Goal: Transaction & Acquisition: Obtain resource

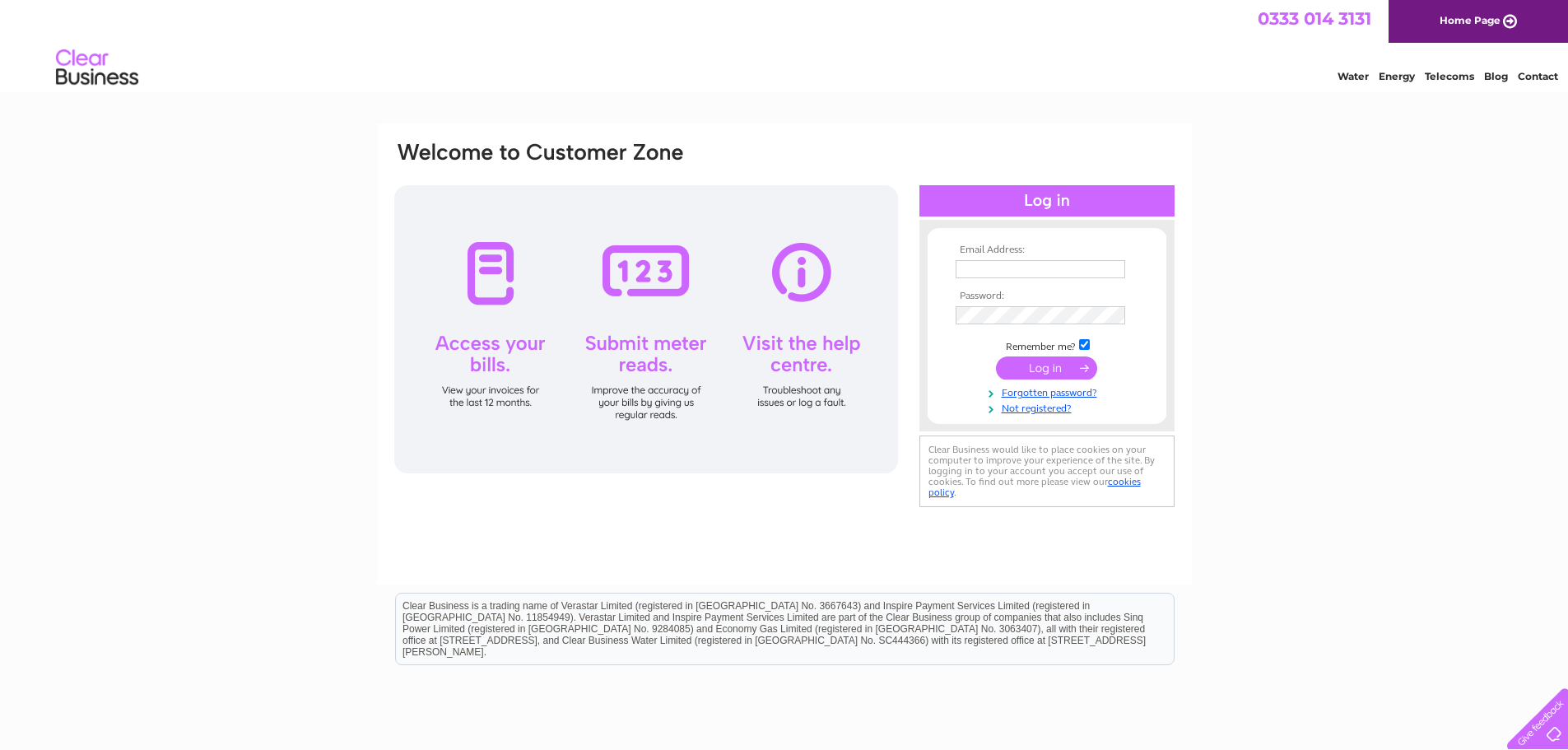
type input "[EMAIL_ADDRESS][DOMAIN_NAME]"
click at [1086, 367] on input "submit" at bounding box center [1046, 368] width 101 height 23
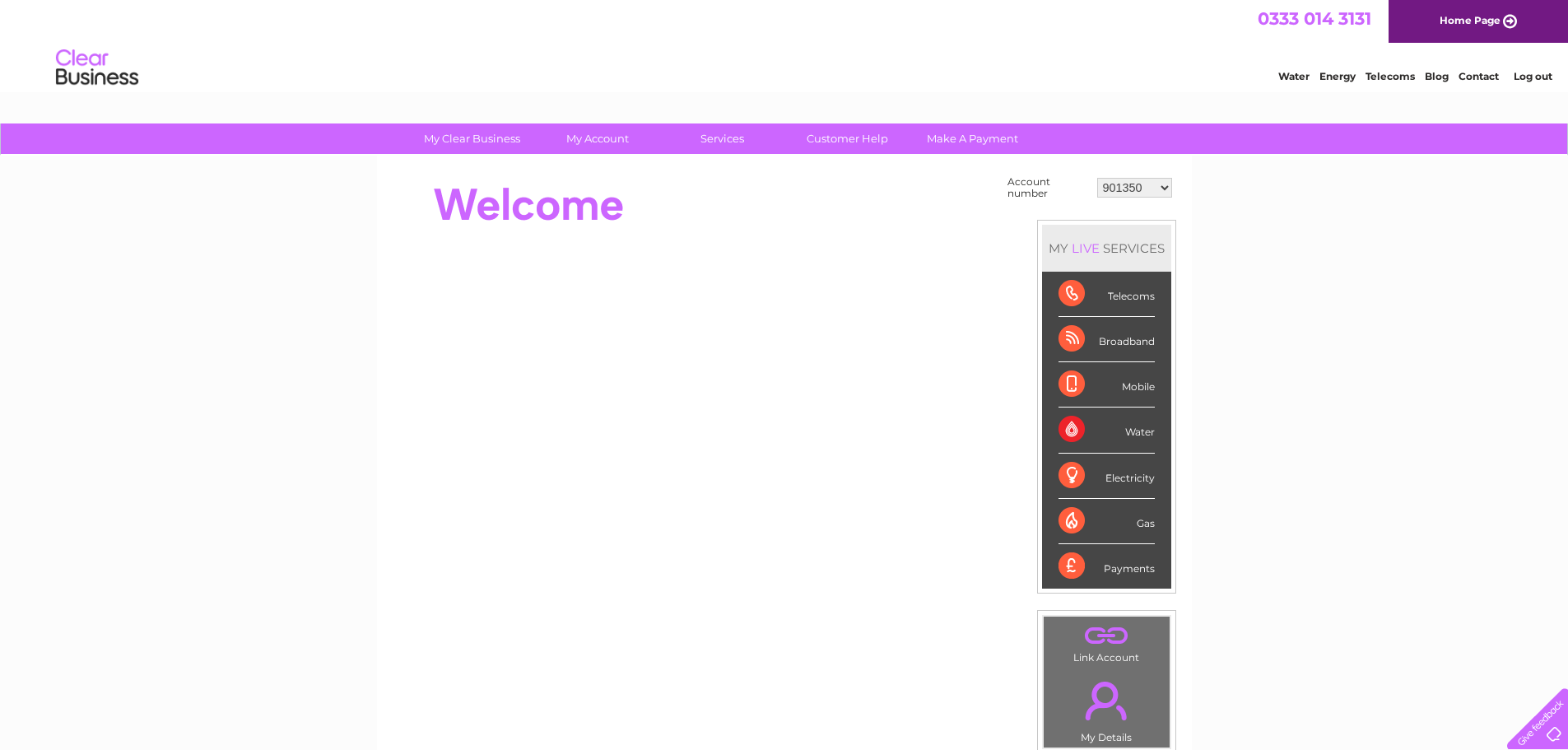
click at [1169, 188] on select "901350 901352 1044081 1124966 30276404" at bounding box center [1134, 187] width 75 height 20
select select "901352"
click at [1097, 178] on select "901350 901352 1044081 1124966 30276404" at bounding box center [1134, 187] width 75 height 20
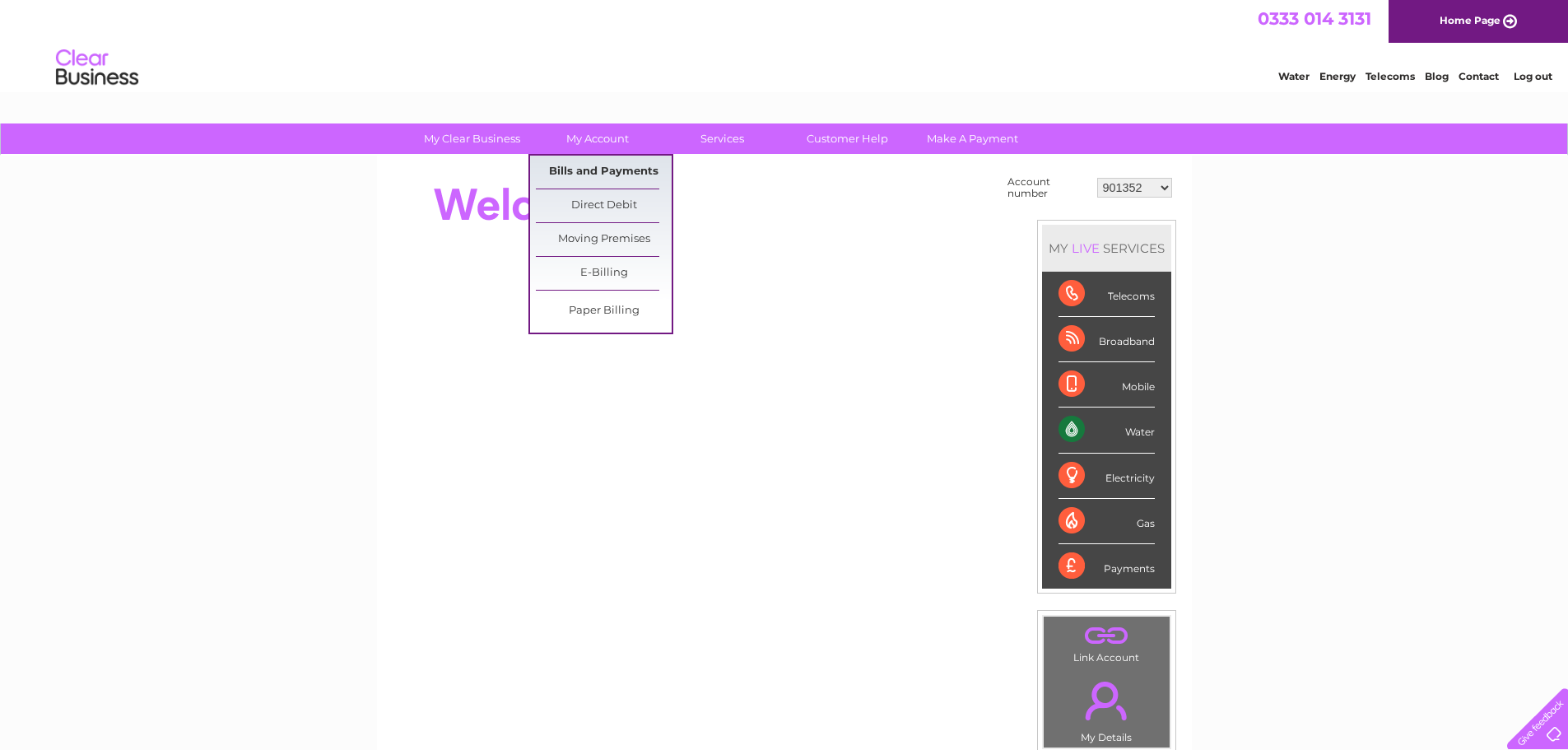
click at [600, 170] on link "Bills and Payments" at bounding box center [603, 172] width 135 height 33
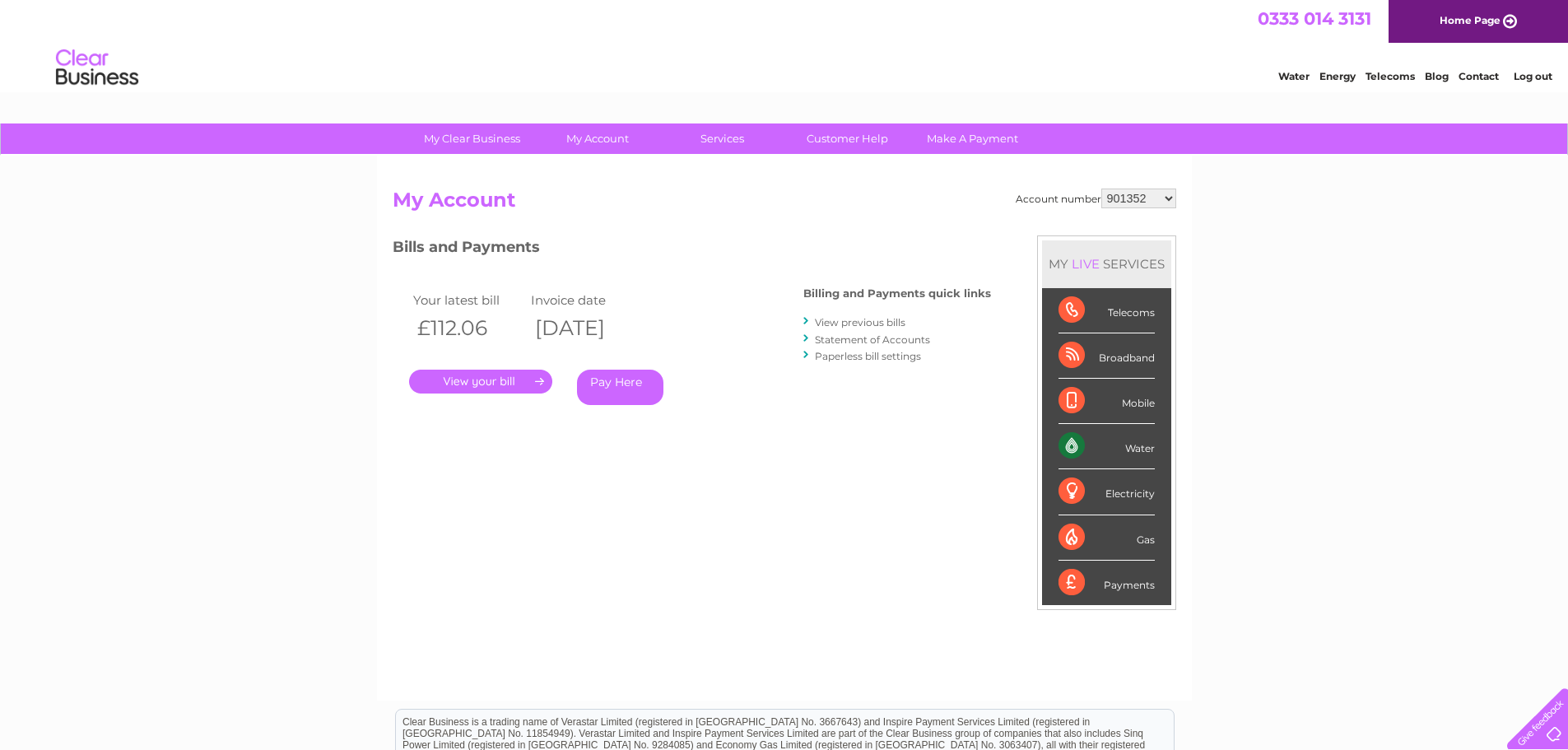
click at [524, 381] on link "." at bounding box center [481, 381] width 143 height 24
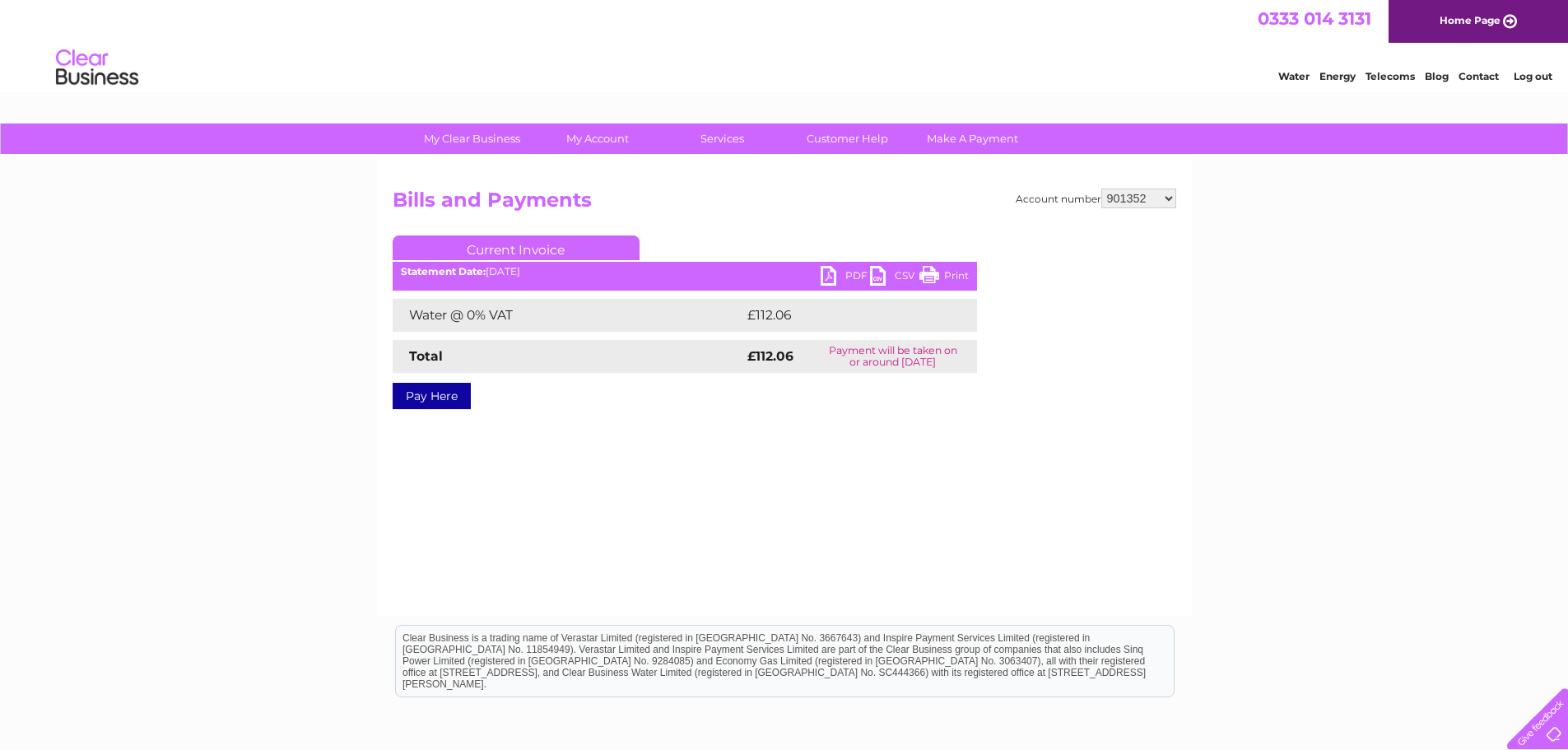
click at [826, 275] on link "PDF" at bounding box center [845, 278] width 49 height 24
click at [1171, 199] on select "901350 901352 1044081 1124966 30276404" at bounding box center [1138, 198] width 75 height 20
select select "901350"
click at [1101, 188] on select "901350 901352 1044081 1124966 30276404" at bounding box center [1138, 198] width 75 height 20
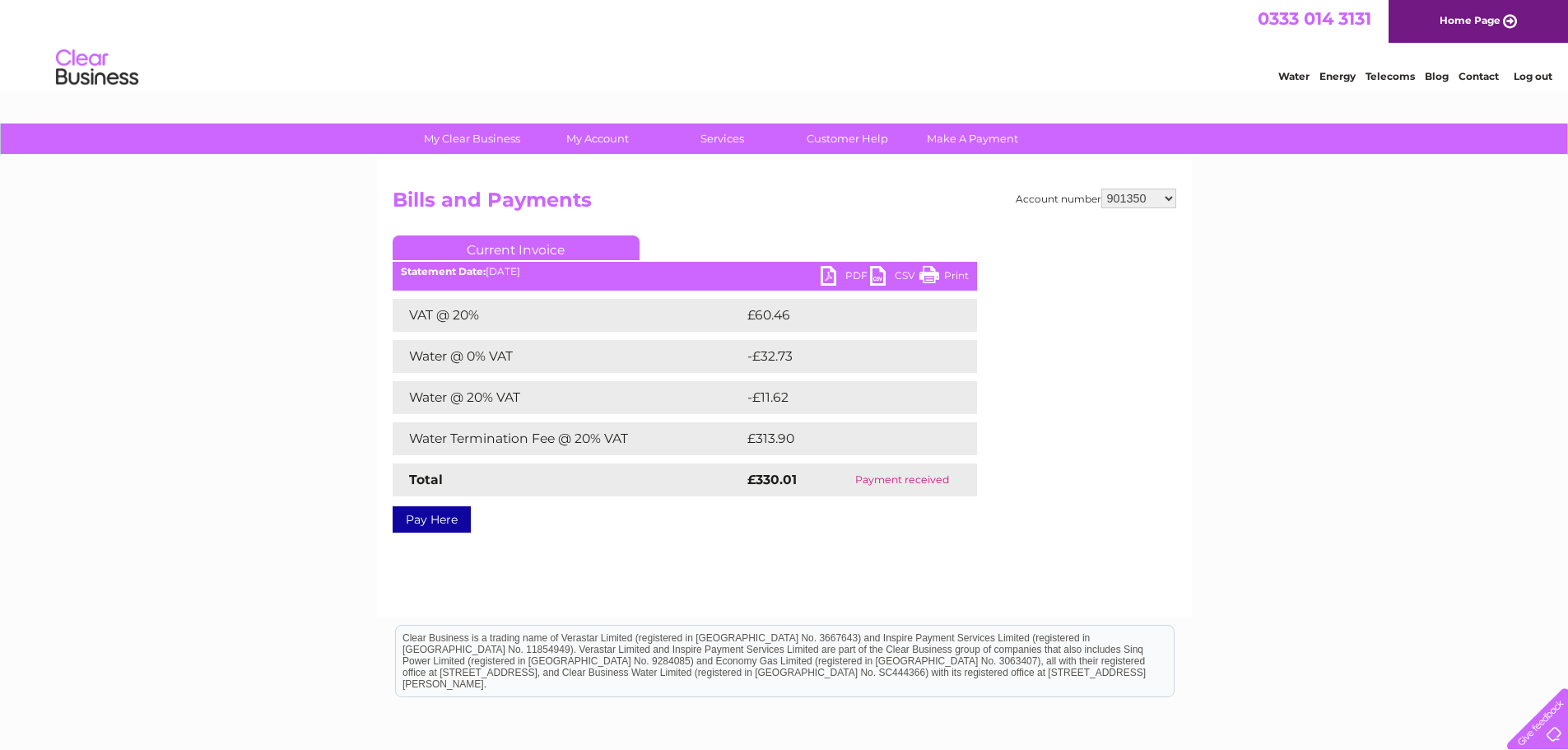
click at [1168, 200] on select "901350 901352 1044081 1124966 30276404" at bounding box center [1138, 198] width 75 height 20
select select "1044081"
click at [1101, 188] on select "901350 901352 1044081 1124966 30276404" at bounding box center [1138, 198] width 75 height 20
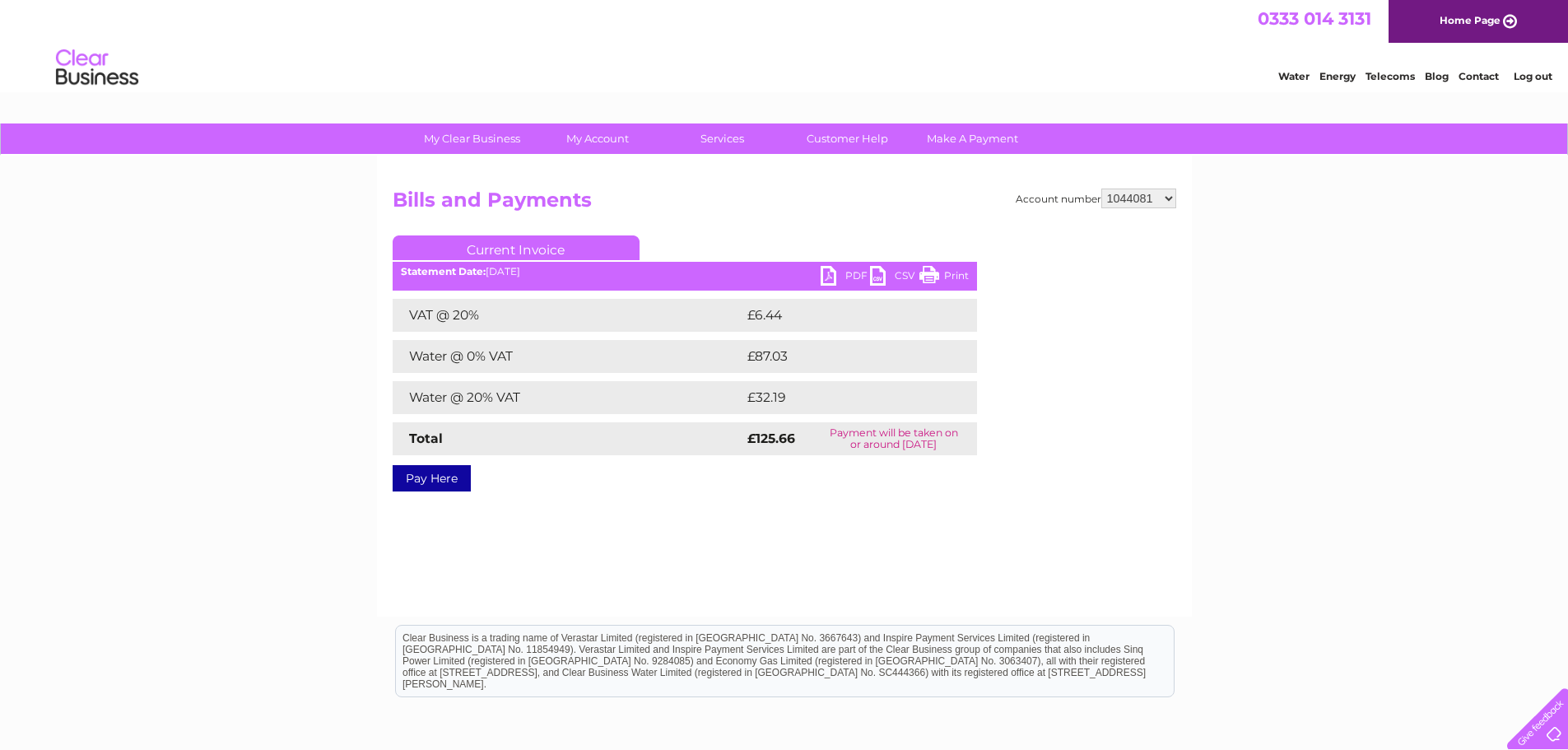
click at [828, 274] on link "PDF" at bounding box center [845, 278] width 49 height 24
click at [1168, 199] on select "901350 901352 1044081 1124966 30276404" at bounding box center [1138, 198] width 75 height 20
select select "901350"
click at [1101, 188] on select "901350 901352 1044081 1124966 30276404" at bounding box center [1138, 198] width 75 height 20
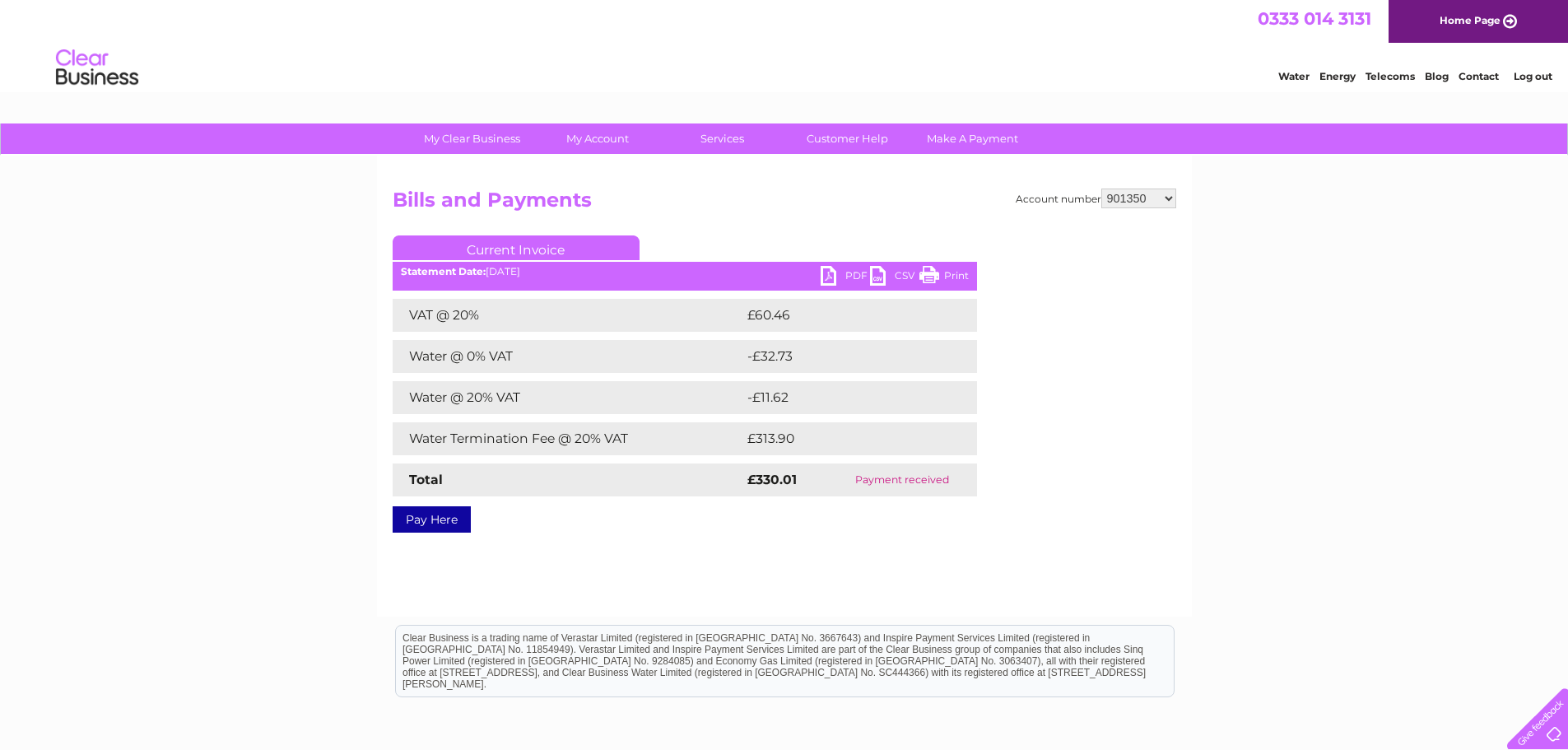
click at [1168, 196] on select "901350 901352 1044081 1124966 30276404" at bounding box center [1138, 198] width 75 height 20
select select "1124966"
click at [1101, 188] on select "901350 901352 1044081 1124966 30276404" at bounding box center [1138, 198] width 75 height 20
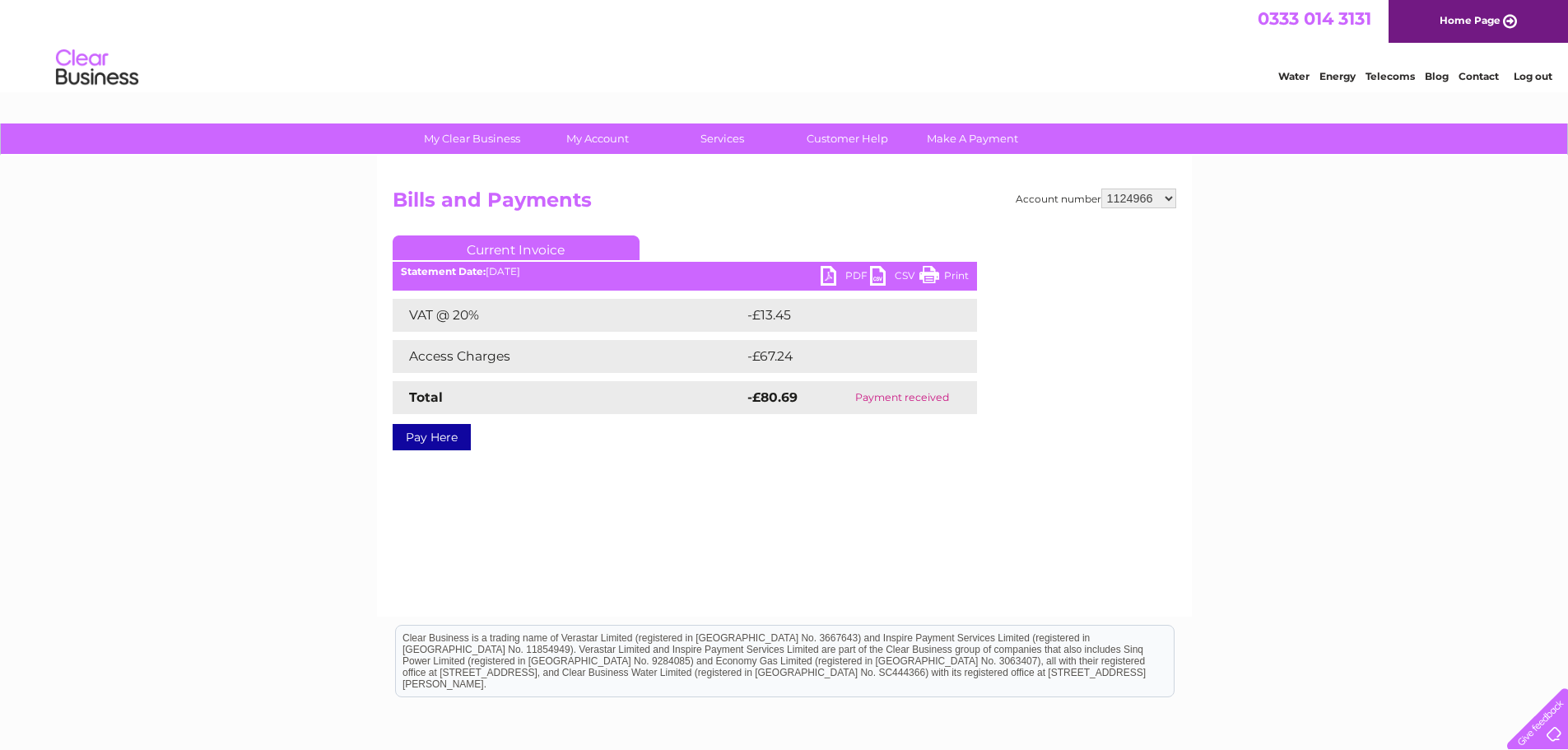
click at [1168, 199] on select "901350 901352 1044081 1124966 30276404" at bounding box center [1138, 198] width 75 height 20
select select "30276404"
click at [1101, 188] on select "901350 901352 1044081 1124966 30276404" at bounding box center [1138, 198] width 75 height 20
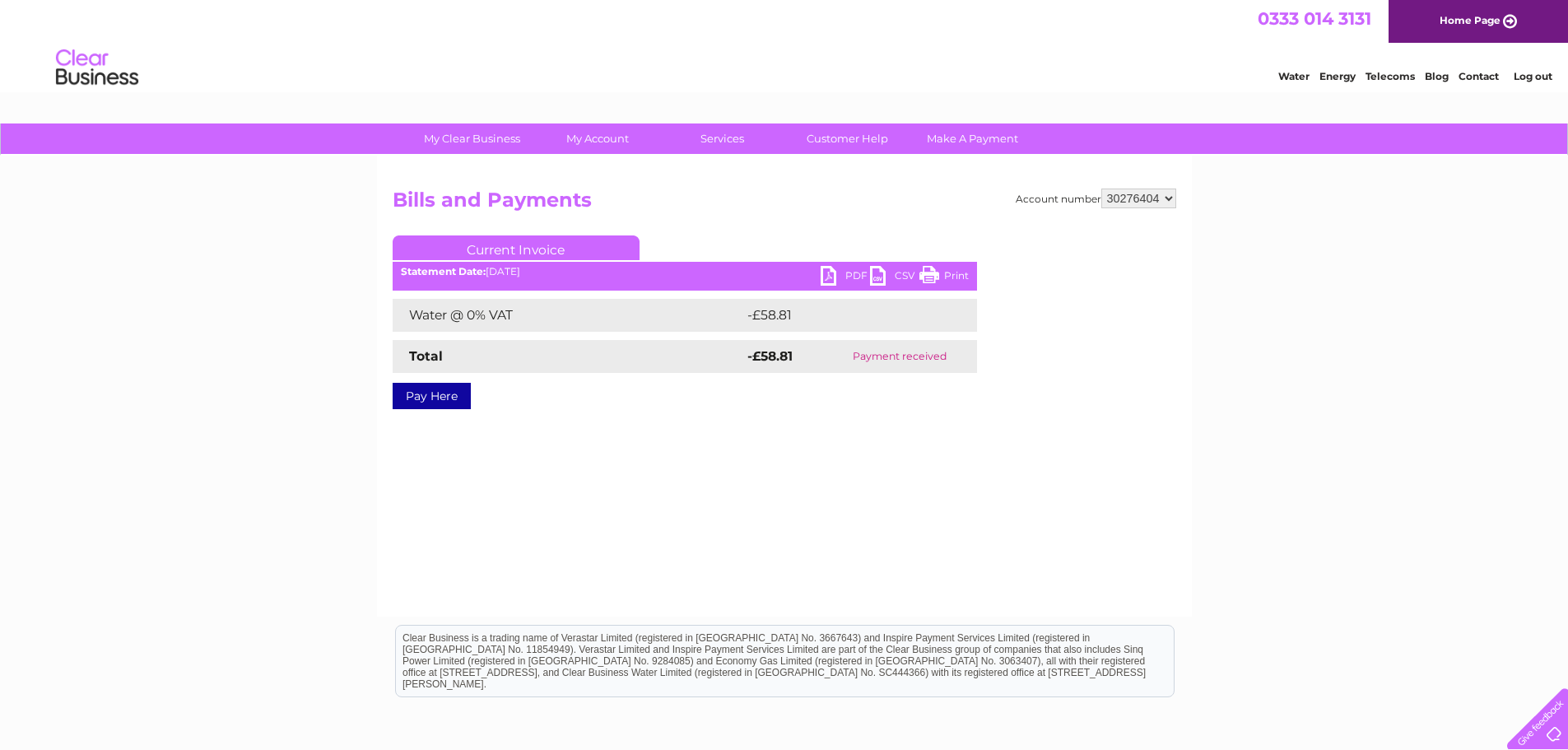
click at [1528, 75] on link "Log out" at bounding box center [1533, 76] width 39 height 12
